Goal: Transaction & Acquisition: Download file/media

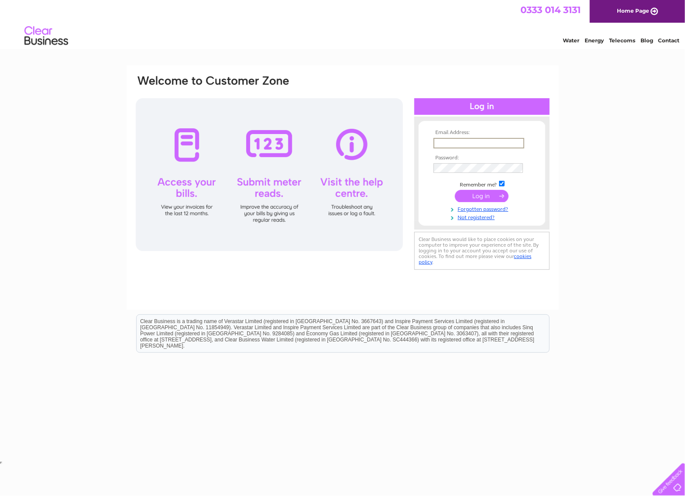
click at [477, 144] on input "text" at bounding box center [479, 143] width 91 height 10
type input "sharpjd@hotmail.com"
click at [477, 196] on input "submit" at bounding box center [482, 196] width 54 height 12
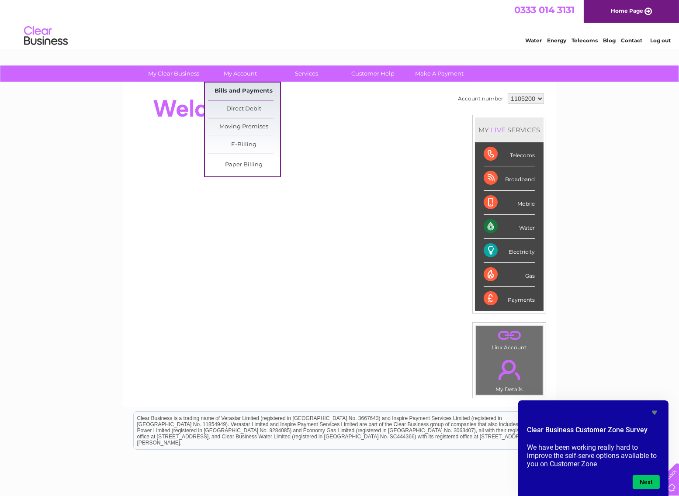
click at [236, 90] on link "Bills and Payments" at bounding box center [244, 91] width 72 height 17
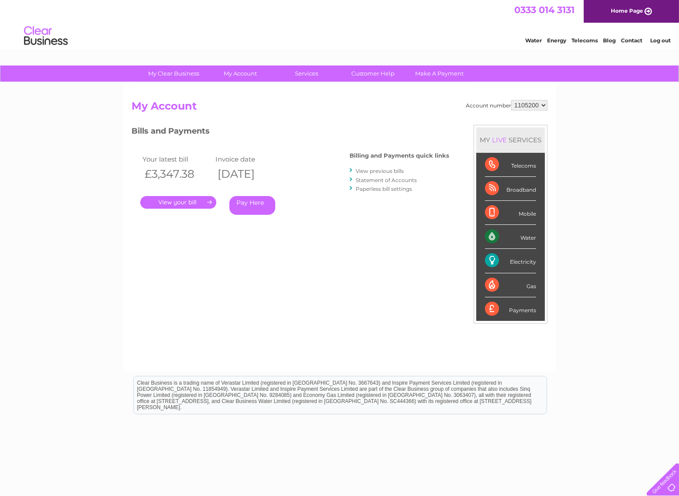
click at [191, 203] on link "." at bounding box center [178, 202] width 76 height 13
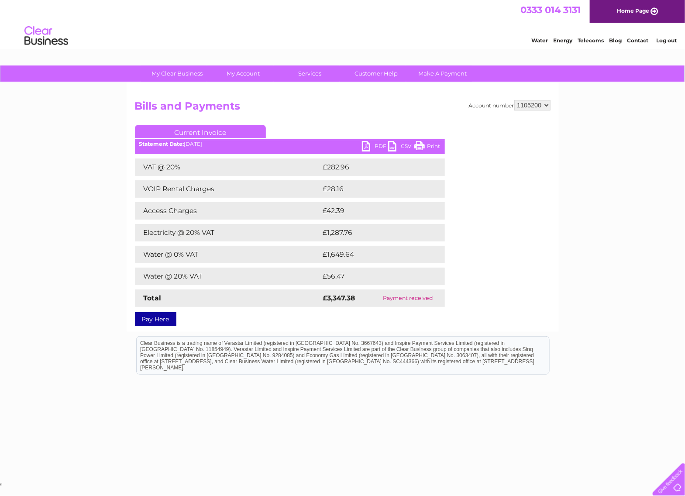
click at [203, 141] on div "Statement Date: 09/09/2025" at bounding box center [290, 144] width 310 height 6
click at [533, 106] on select "1105200" at bounding box center [532, 105] width 36 height 10
click at [193, 131] on link "Current Invoice" at bounding box center [200, 131] width 131 height 13
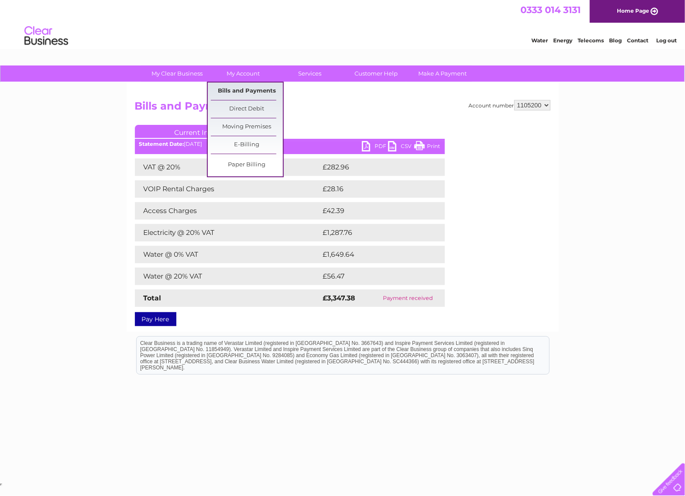
click at [245, 89] on link "Bills and Payments" at bounding box center [247, 91] width 72 height 17
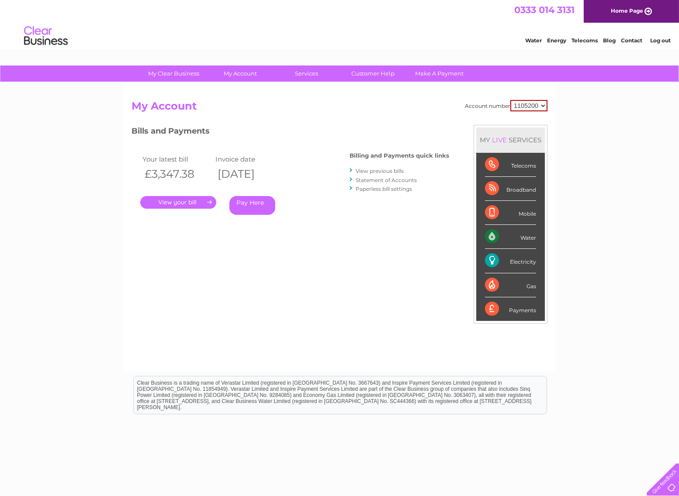
click at [392, 170] on link "View previous bills" at bounding box center [379, 171] width 48 height 7
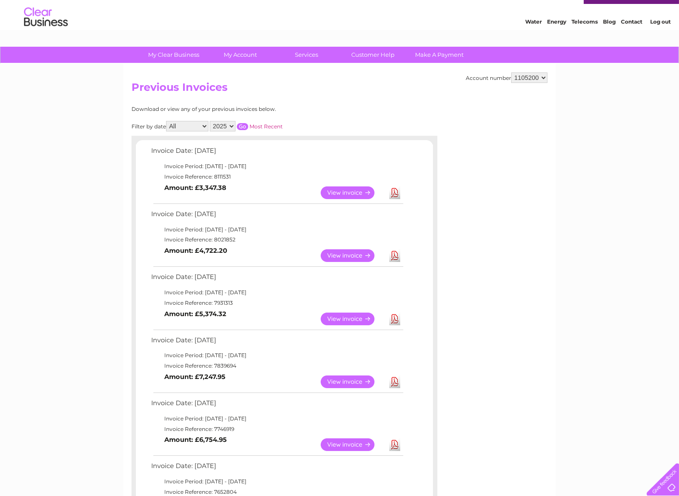
scroll to position [43, 0]
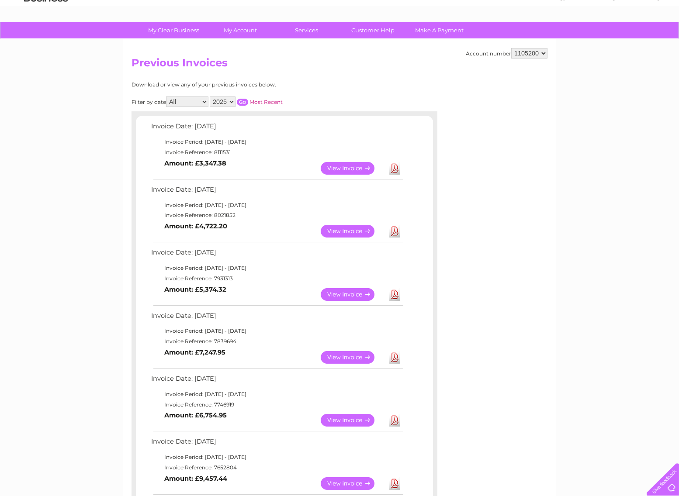
click at [341, 355] on link "View" at bounding box center [352, 357] width 64 height 13
click at [396, 356] on link "Download" at bounding box center [394, 357] width 11 height 13
click at [394, 296] on link "Download" at bounding box center [394, 294] width 11 height 13
click at [395, 230] on link "Download" at bounding box center [394, 231] width 11 height 13
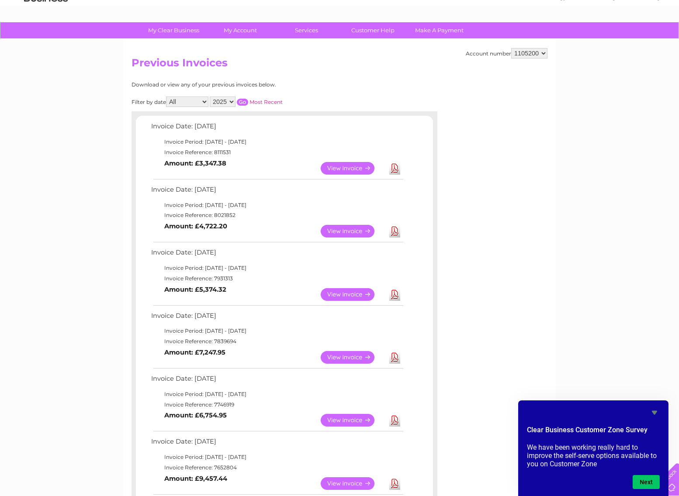
click at [97, 164] on div "My Clear Business Login Details My Details My Preferences Link Account My Accou…" at bounding box center [339, 450] width 679 height 856
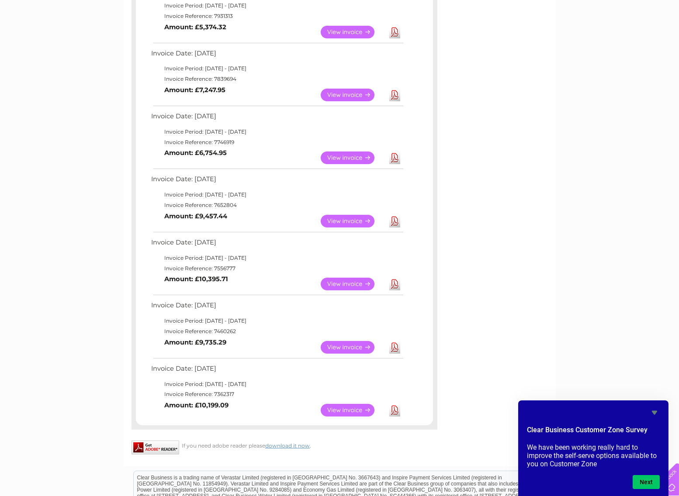
scroll to position [431, 0]
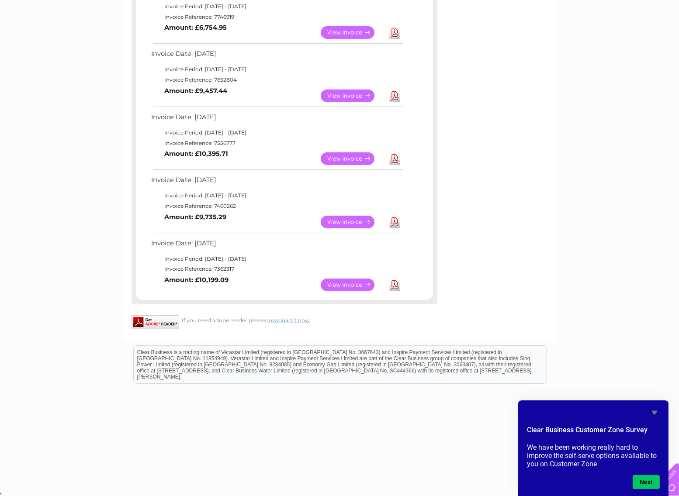
click at [593, 268] on div "My Clear Business Login Details My Details My Preferences Link Account My Accou…" at bounding box center [339, 63] width 679 height 856
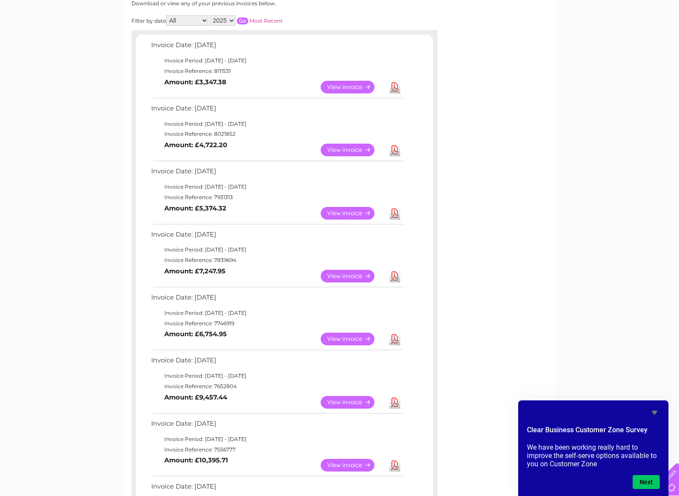
scroll to position [0, 0]
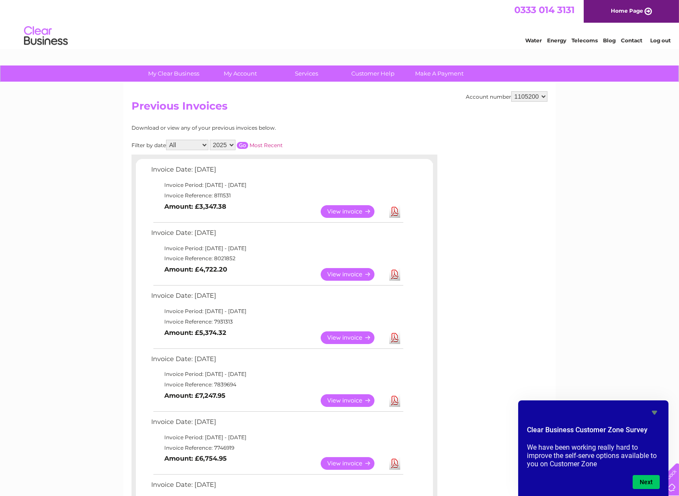
click at [661, 41] on link "Log out" at bounding box center [660, 40] width 21 height 7
